Goal: Task Accomplishment & Management: Use online tool/utility

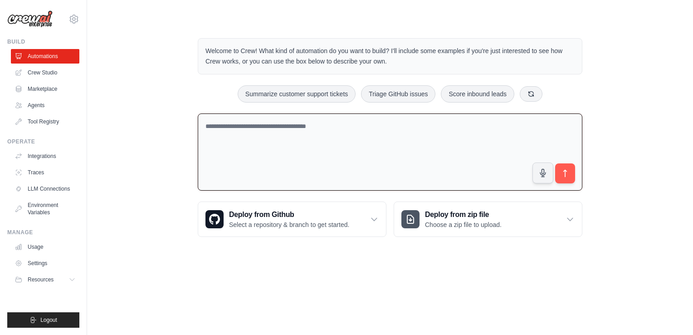
click at [241, 128] on textarea at bounding box center [390, 152] width 385 height 78
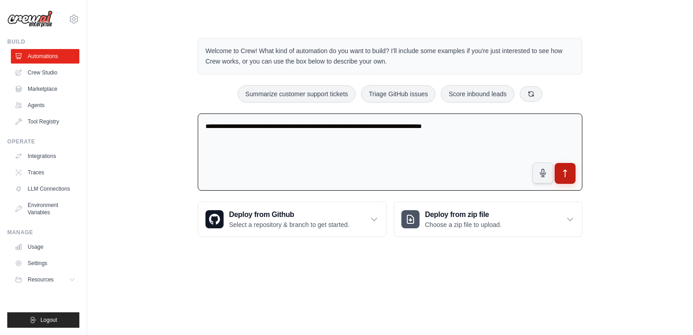
click at [565, 176] on icon "submit" at bounding box center [566, 174] width 10 height 10
click at [476, 125] on textarea "**********" at bounding box center [390, 152] width 385 height 78
type textarea "**********"
click at [55, 317] on span "Logout" at bounding box center [48, 319] width 17 height 7
click at [498, 125] on textarea "**********" at bounding box center [390, 152] width 385 height 78
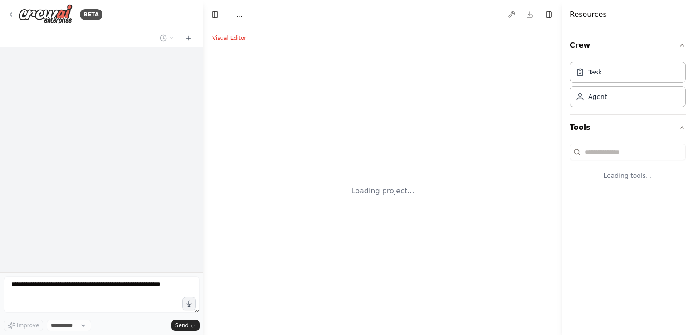
select select "****"
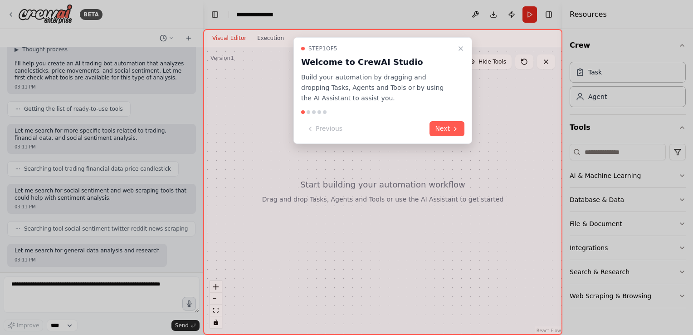
scroll to position [98, 0]
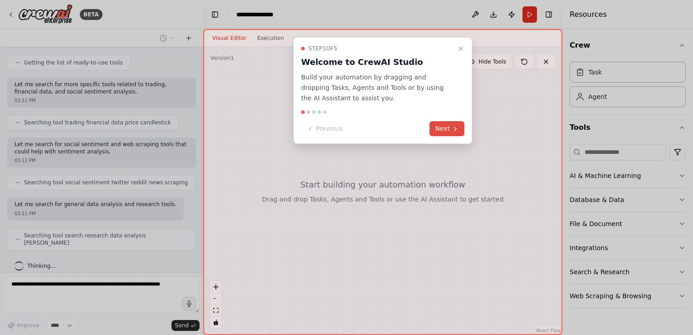
click at [450, 125] on button "Next" at bounding box center [447, 128] width 35 height 15
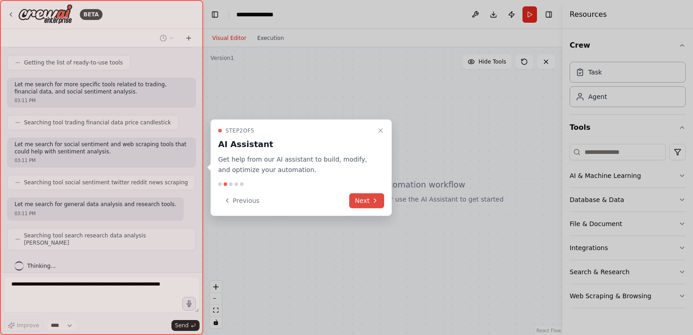
click at [363, 202] on button "Next" at bounding box center [366, 200] width 35 height 15
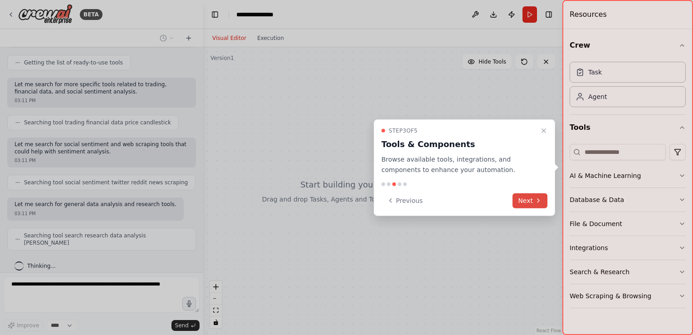
click at [533, 200] on button "Next" at bounding box center [530, 200] width 35 height 15
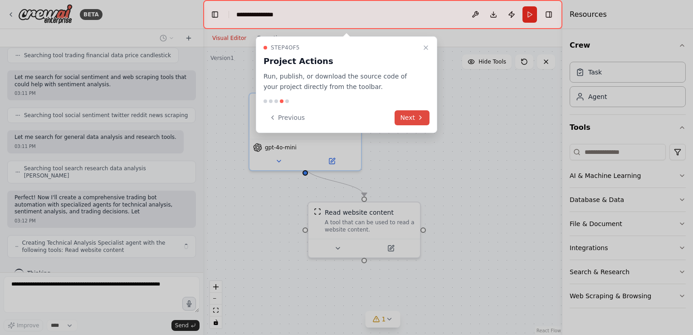
scroll to position [172, 0]
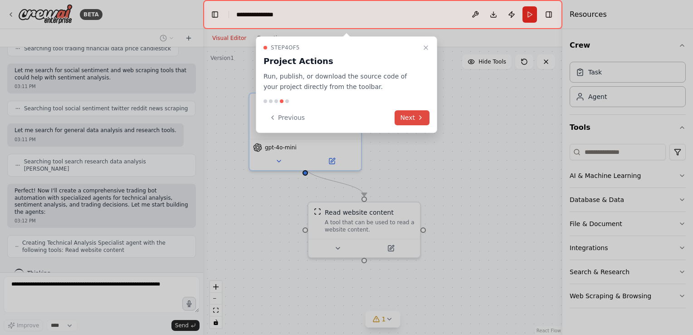
click at [407, 112] on button "Next" at bounding box center [412, 117] width 35 height 15
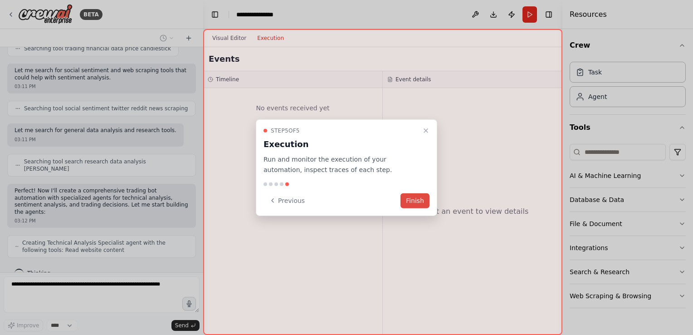
click at [419, 199] on button "Finish" at bounding box center [415, 200] width 29 height 15
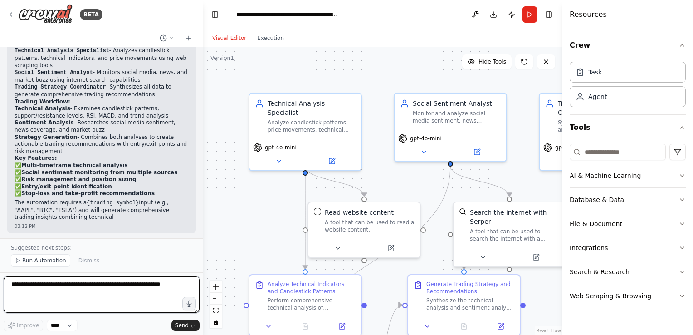
scroll to position [685, 0]
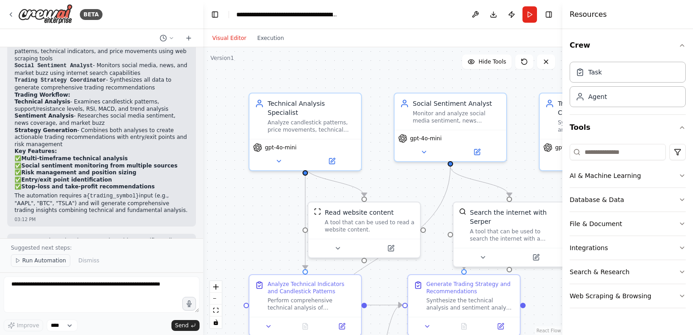
click at [38, 260] on span "Run Automation" at bounding box center [44, 260] width 44 height 7
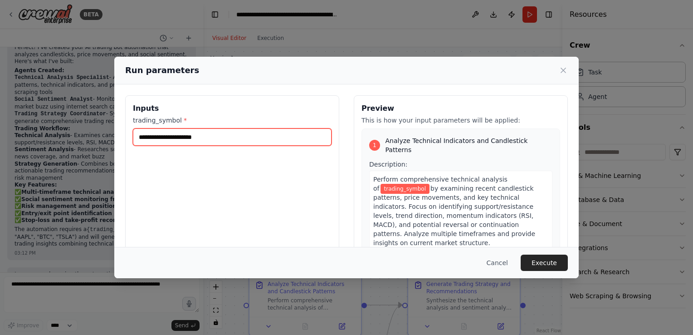
click at [180, 138] on input "trading_symbol *" at bounding box center [232, 136] width 199 height 17
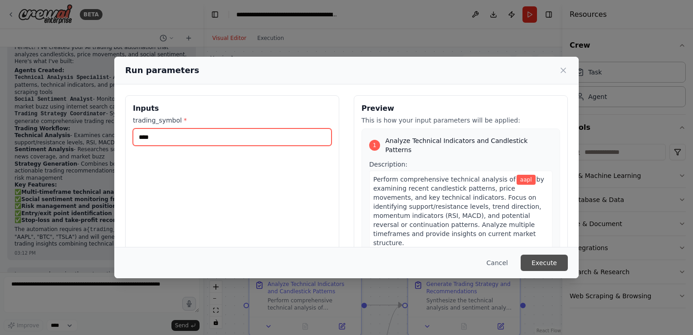
type input "****"
click at [547, 264] on button "Execute" at bounding box center [544, 263] width 47 height 16
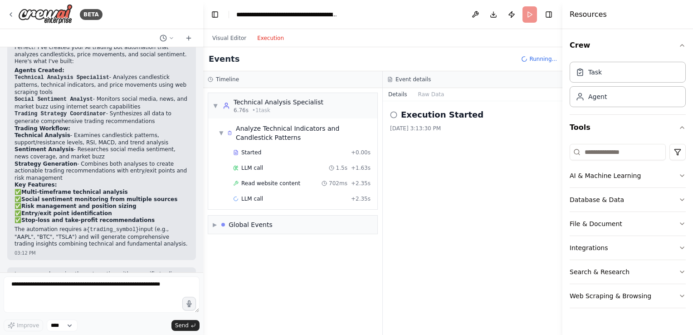
click at [264, 42] on button "Execution" at bounding box center [271, 38] width 38 height 11
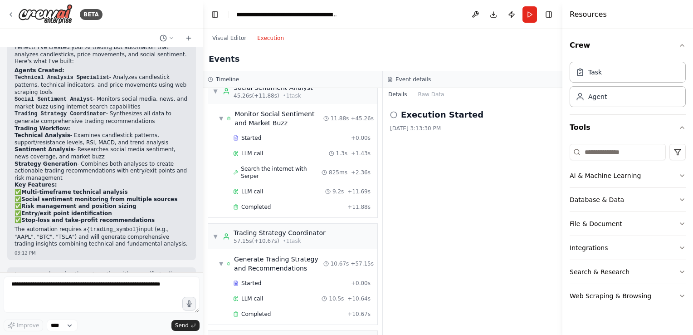
scroll to position [532, 0]
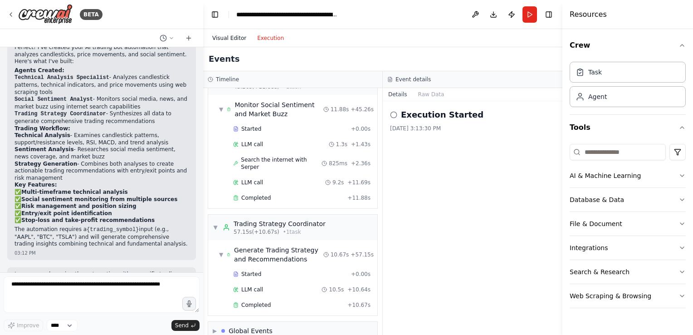
click at [236, 40] on button "Visual Editor" at bounding box center [229, 38] width 45 height 11
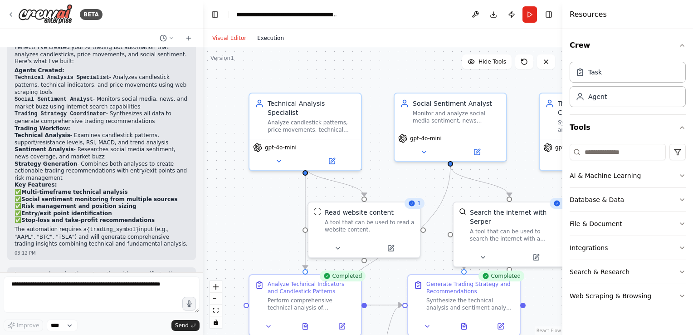
click at [269, 37] on button "Execution" at bounding box center [271, 38] width 38 height 11
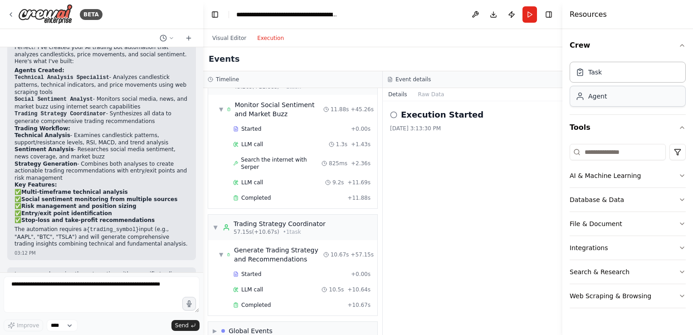
click at [592, 99] on div "Agent" at bounding box center [598, 96] width 19 height 9
click at [223, 40] on button "Visual Editor" at bounding box center [229, 38] width 45 height 11
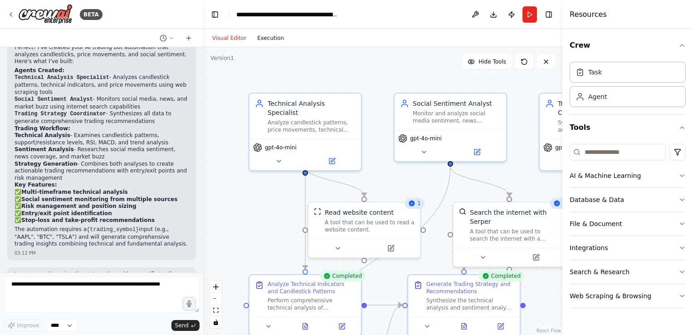
click at [252, 39] on button "Execution" at bounding box center [271, 38] width 38 height 11
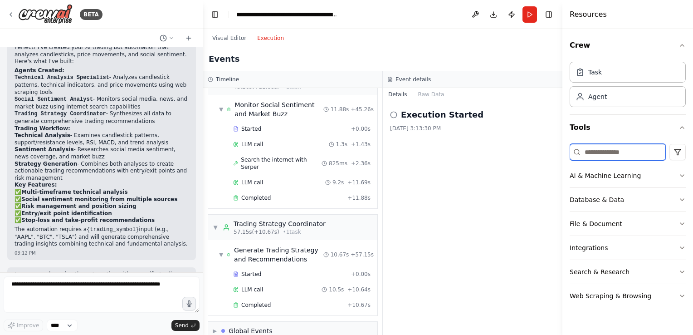
click at [637, 153] on input at bounding box center [618, 152] width 96 height 16
click at [680, 175] on icon "button" at bounding box center [682, 175] width 7 height 7
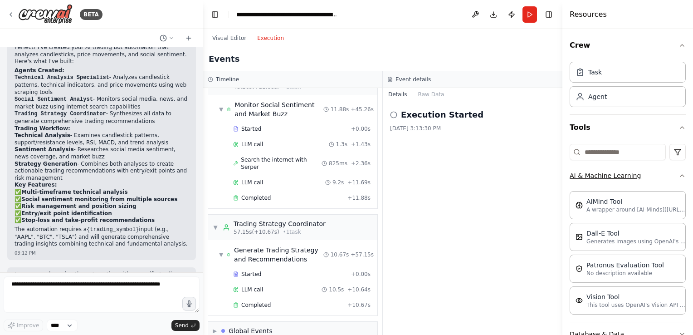
click at [680, 175] on div "Crew Task Agent Tools AI & Machine Learning AIMind Tool A wrapper around [AI-Mi…" at bounding box center [628, 182] width 131 height 306
click at [679, 175] on icon "button" at bounding box center [682, 175] width 7 height 7
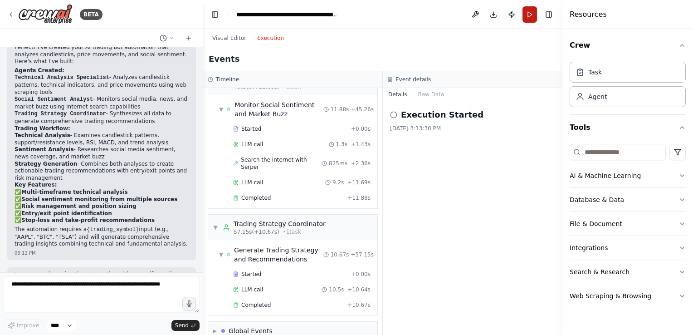
click at [527, 18] on button "Run" at bounding box center [530, 14] width 15 height 16
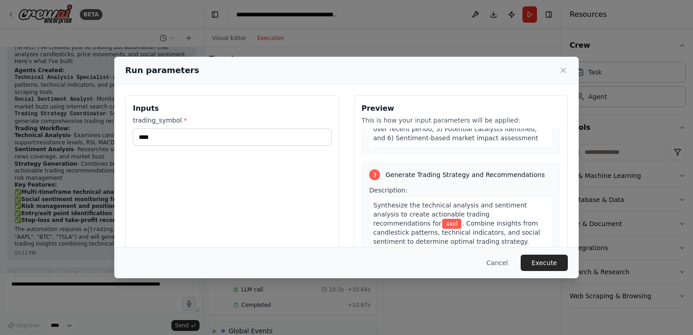
scroll to position [437, 0]
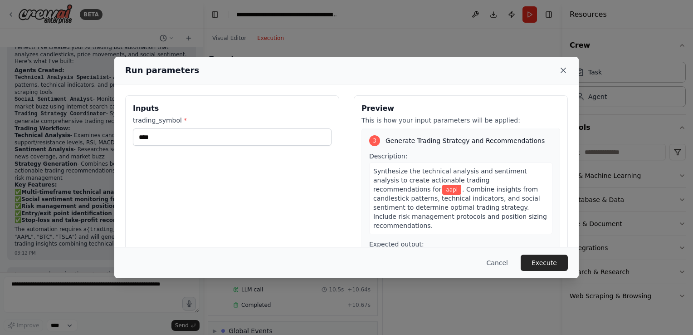
click at [563, 70] on icon at bounding box center [563, 70] width 5 height 5
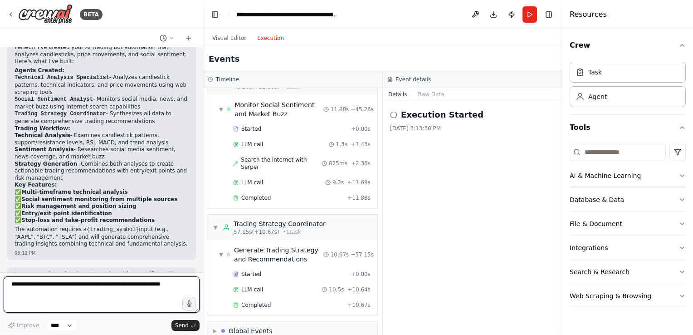
click at [86, 291] on textarea at bounding box center [102, 294] width 196 height 36
type textarea "**********"
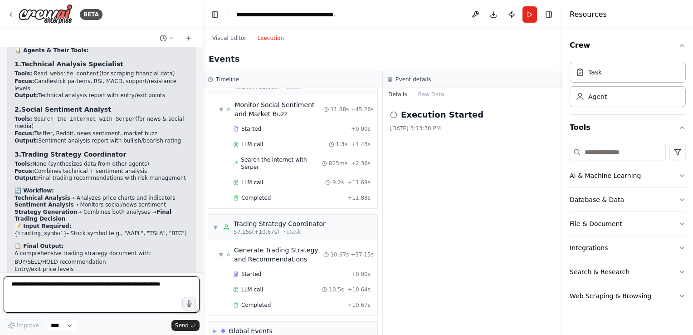
scroll to position [1042, 0]
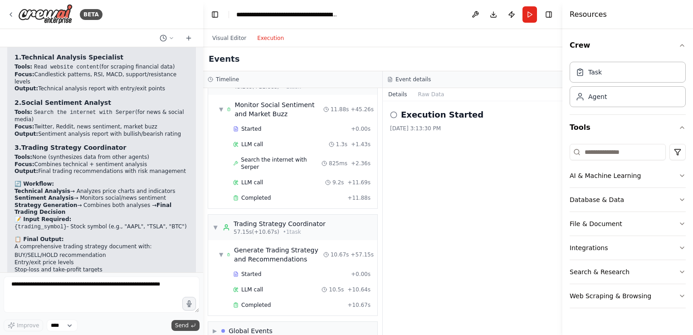
click at [188, 328] on span "Send" at bounding box center [182, 325] width 14 height 7
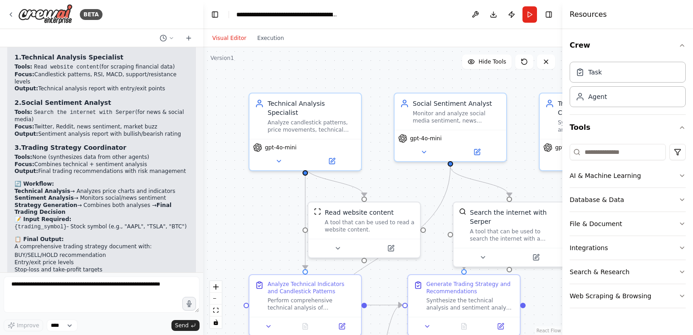
click at [231, 42] on button "Visual Editor" at bounding box center [229, 38] width 45 height 11
click at [525, 63] on icon at bounding box center [524, 61] width 7 height 7
click at [512, 13] on button "Publish" at bounding box center [512, 14] width 15 height 16
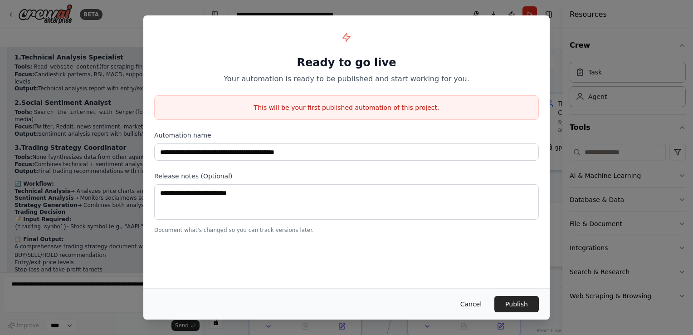
click at [471, 300] on button "Cancel" at bounding box center [471, 304] width 36 height 16
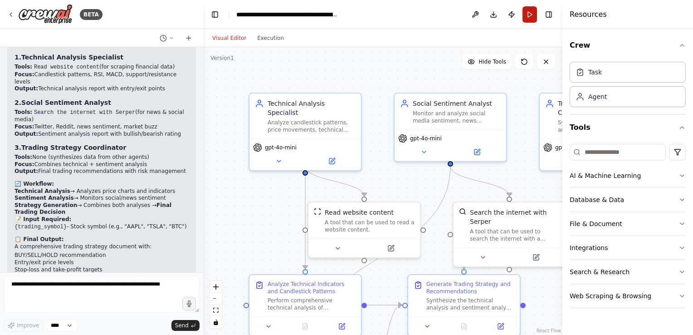
click at [529, 20] on button "Run" at bounding box center [530, 14] width 15 height 16
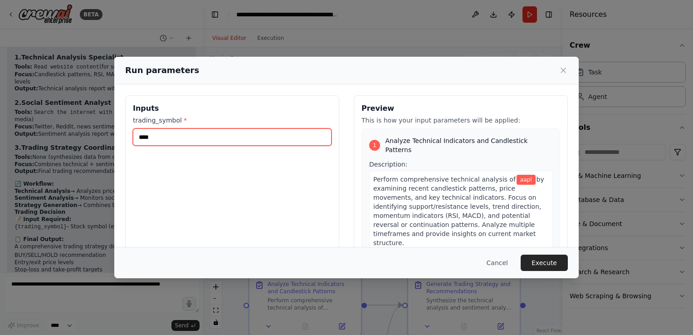
drag, startPoint x: 192, startPoint y: 141, endPoint x: 108, endPoint y: 132, distance: 84.9
click at [108, 132] on div "Run parameters Inputs trading_symbol * **** Preview This is how your input para…" at bounding box center [346, 167] width 693 height 335
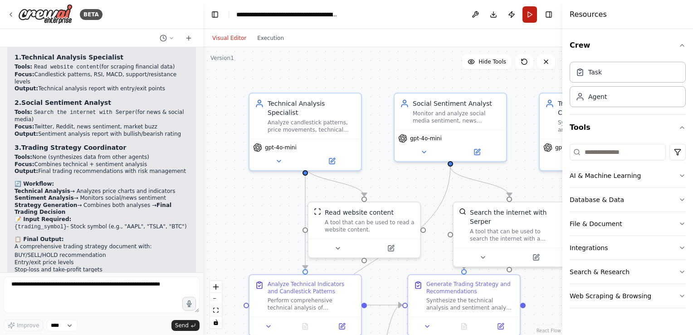
click at [529, 14] on button "Run" at bounding box center [530, 14] width 15 height 16
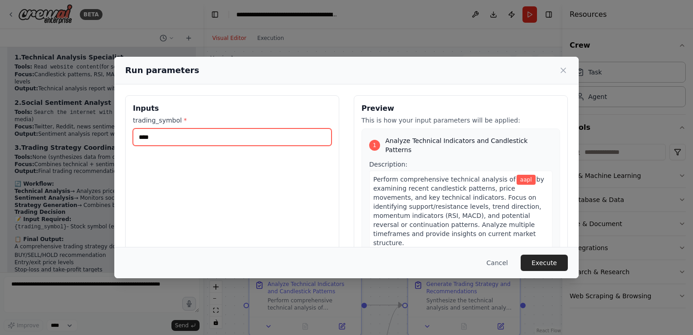
drag, startPoint x: 196, startPoint y: 135, endPoint x: 105, endPoint y: 132, distance: 90.4
click at [105, 132] on div "Run parameters Inputs trading_symbol * **** Preview This is how your input para…" at bounding box center [346, 167] width 693 height 335
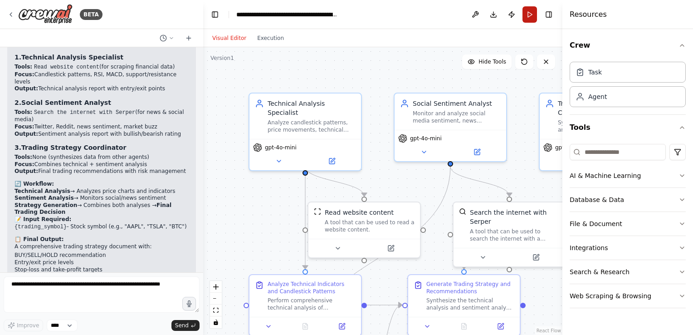
click at [524, 18] on button "Run" at bounding box center [530, 14] width 15 height 16
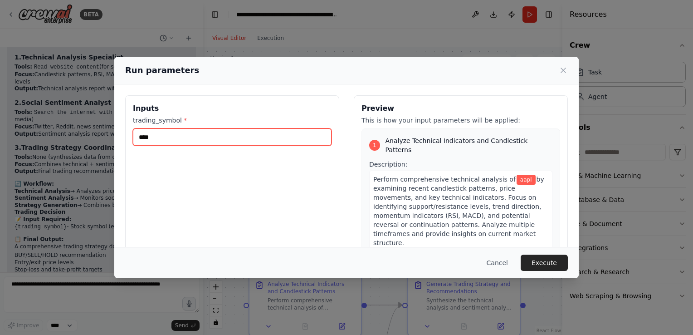
drag, startPoint x: 159, startPoint y: 141, endPoint x: 109, endPoint y: 138, distance: 50.0
click at [109, 138] on div "Run parameters Inputs trading_symbol * **** Preview This is how your input para…" at bounding box center [346, 167] width 693 height 335
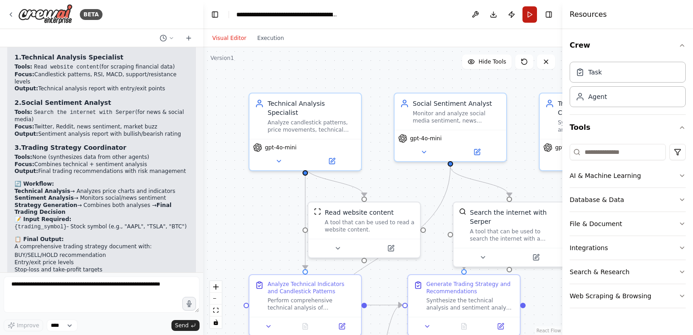
click at [532, 19] on button "Run" at bounding box center [530, 14] width 15 height 16
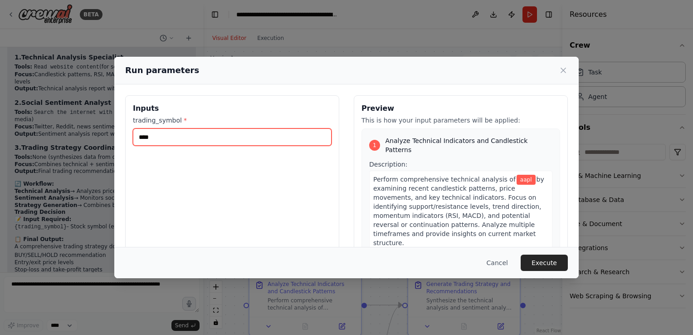
drag, startPoint x: 138, startPoint y: 140, endPoint x: 161, endPoint y: 141, distance: 22.7
click at [161, 141] on input "****" at bounding box center [232, 136] width 199 height 17
type input "*"
type input "****"
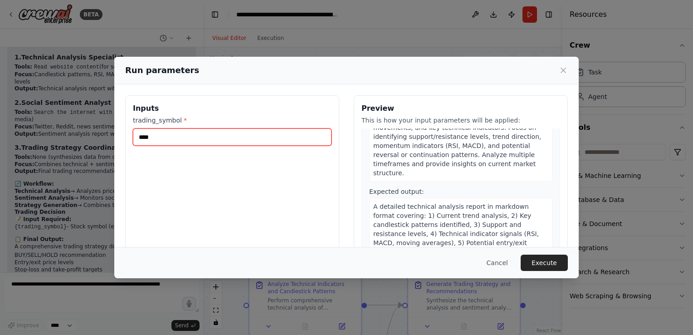
scroll to position [82, 0]
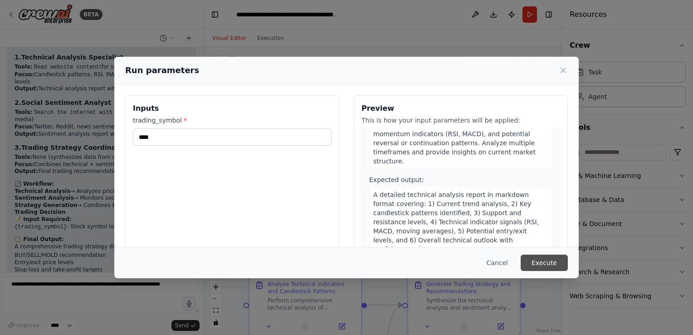
click at [547, 264] on button "Execute" at bounding box center [544, 263] width 47 height 16
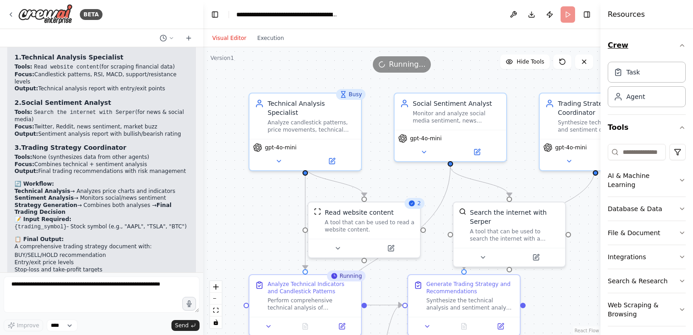
drag, startPoint x: 564, startPoint y: 45, endPoint x: 658, endPoint y: 52, distance: 94.2
click at [658, 52] on div "Resources Crew Task Agent Tools AI & Machine Learning Database & Data File & Do…" at bounding box center [647, 167] width 93 height 335
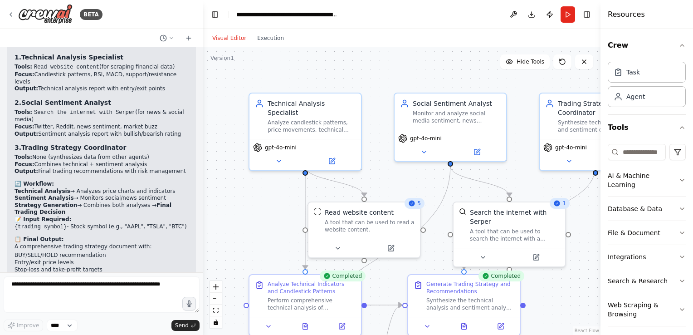
click at [566, 313] on div ".deletable-edge-delete-btn { width: 20px; height: 20px; border: 0px solid #ffff…" at bounding box center [402, 191] width 398 height 288
click at [218, 290] on button "zoom in" at bounding box center [216, 287] width 12 height 12
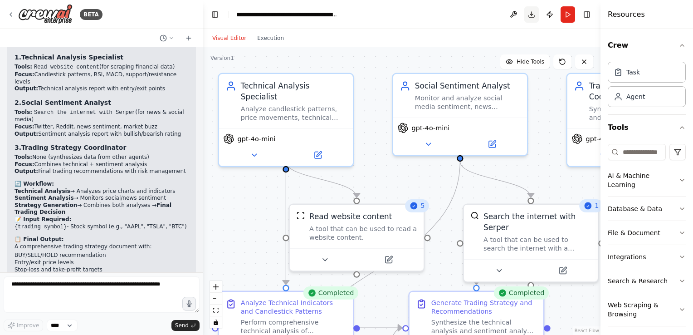
click at [532, 15] on button "Download" at bounding box center [532, 14] width 15 height 16
click at [663, 22] on div "Resources" at bounding box center [647, 14] width 93 height 29
click at [274, 44] on div "Visual Editor Execution" at bounding box center [248, 38] width 83 height 18
drag, startPoint x: 603, startPoint y: 176, endPoint x: 683, endPoint y: 175, distance: 79.9
click at [683, 175] on div "Resources Crew Task Agent Tools AI & Machine Learning Database & Data File & Do…" at bounding box center [647, 167] width 93 height 335
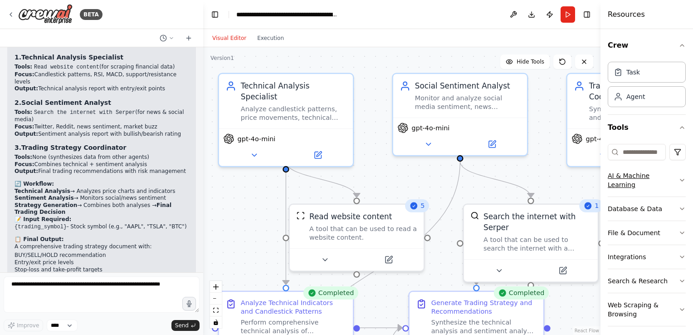
click at [683, 179] on icon "button" at bounding box center [683, 180] width 4 height 2
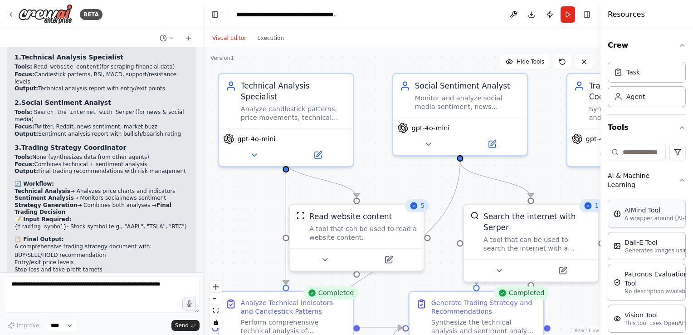
click at [634, 219] on p "A wrapper around [AI-Minds]([URL][DOMAIN_NAME]). Useful for when you need answe…" at bounding box center [675, 218] width 100 height 7
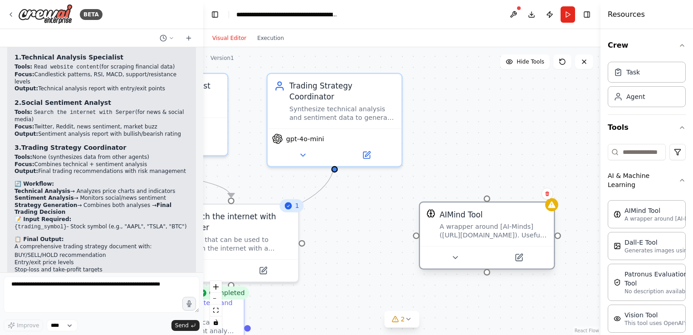
drag, startPoint x: 543, startPoint y: 183, endPoint x: 457, endPoint y: 202, distance: 87.5
click at [457, 202] on div "AIMind Tool A wrapper around [AI-Minds]([URL][DOMAIN_NAME]). Useful for when yo…" at bounding box center [487, 224] width 134 height 44
click at [547, 194] on icon at bounding box center [548, 193] width 4 height 5
click at [523, 193] on button "Confirm" at bounding box center [522, 193] width 32 height 11
